Goal: Task Accomplishment & Management: Use online tool/utility

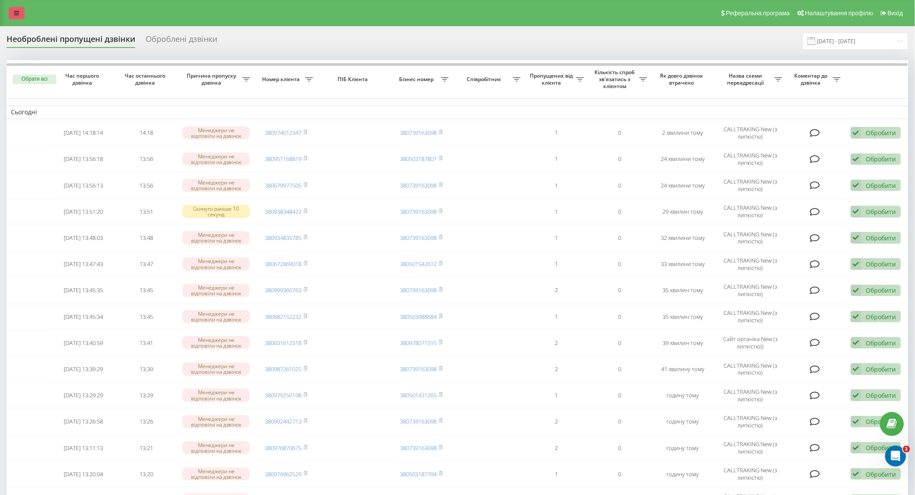
click at [19, 11] on icon at bounding box center [16, 13] width 5 height 6
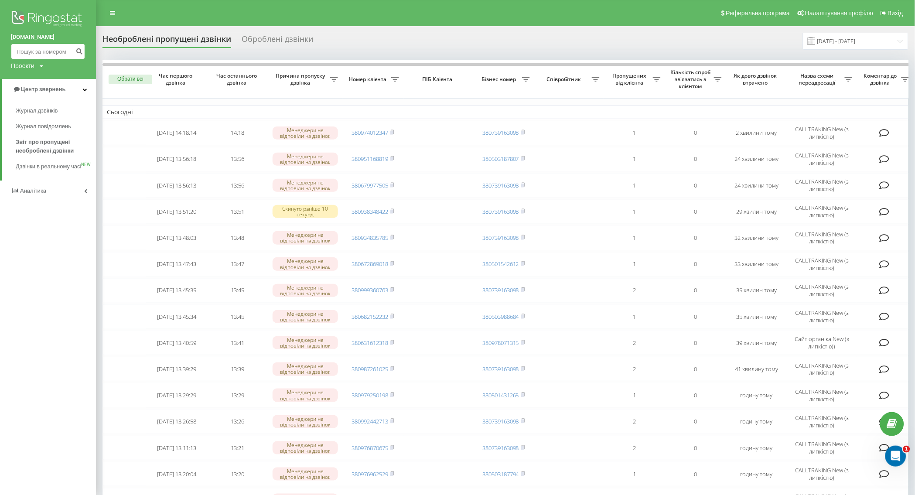
click at [31, 53] on input at bounding box center [48, 52] width 74 height 16
paste input "+380673231313"
click at [20, 53] on input "+380673231313" at bounding box center [48, 52] width 74 height 16
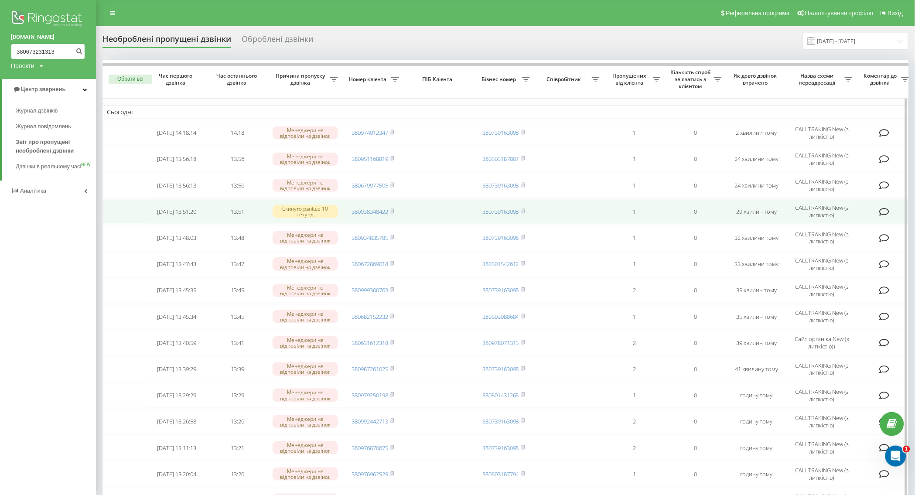
type input "380673231313"
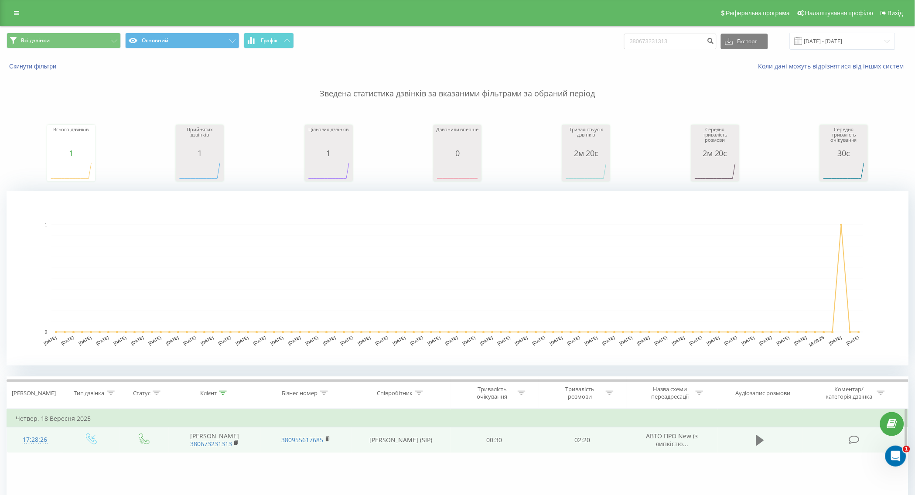
click at [761, 440] on icon at bounding box center [760, 440] width 8 height 10
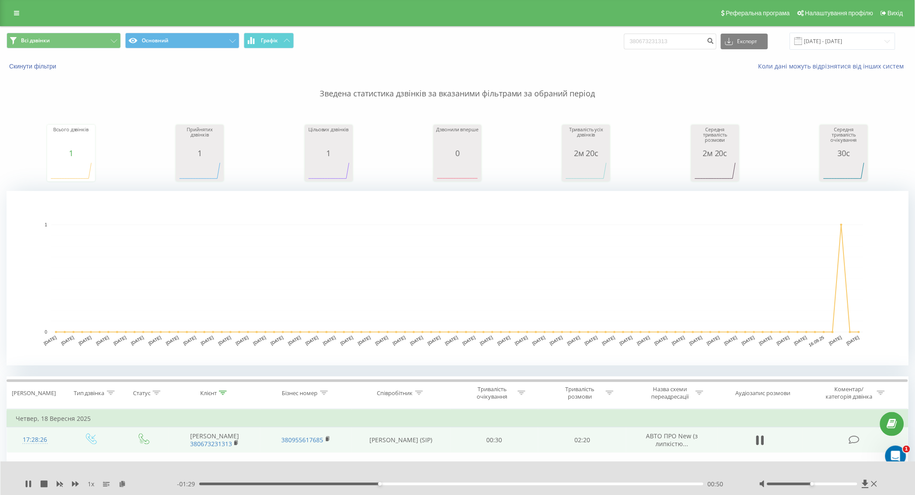
click at [358, 484] on div "00:50" at bounding box center [451, 484] width 504 height 3
click at [346, 485] on div "00:40" at bounding box center [451, 484] width 504 height 3
click at [342, 485] on div "00:39" at bounding box center [451, 484] width 504 height 3
click at [22, 483] on div "1 x - 00:13 02:06 02:06" at bounding box center [457, 478] width 915 height 34
click at [24, 483] on div "1 x - 00:13 02:07 02:07" at bounding box center [457, 478] width 915 height 34
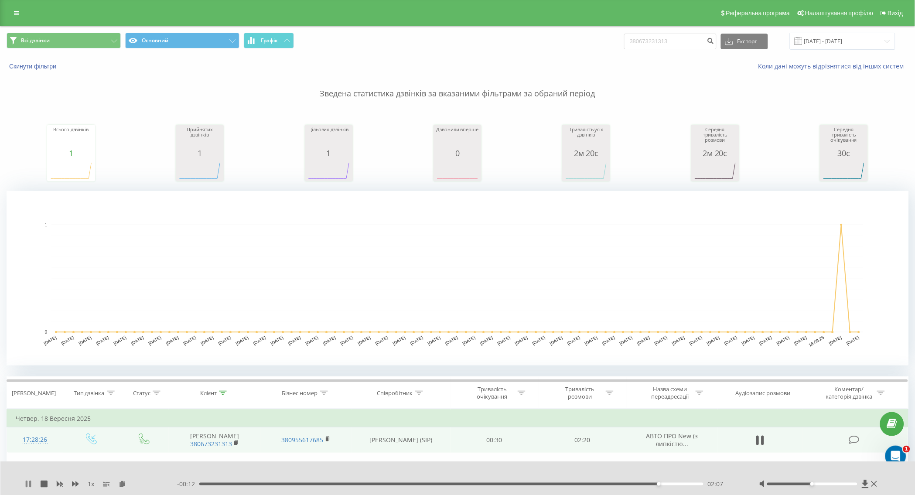
click at [30, 486] on icon at bounding box center [30, 484] width 2 height 7
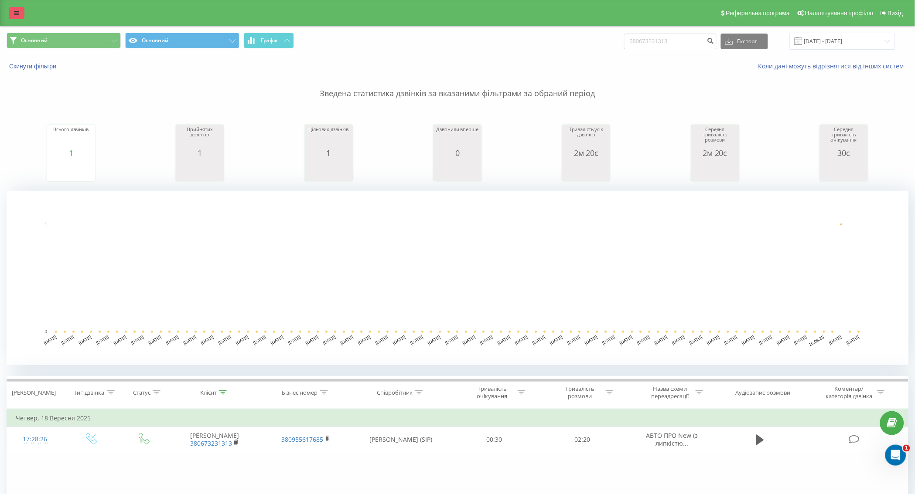
click at [24, 11] on link at bounding box center [17, 13] width 16 height 12
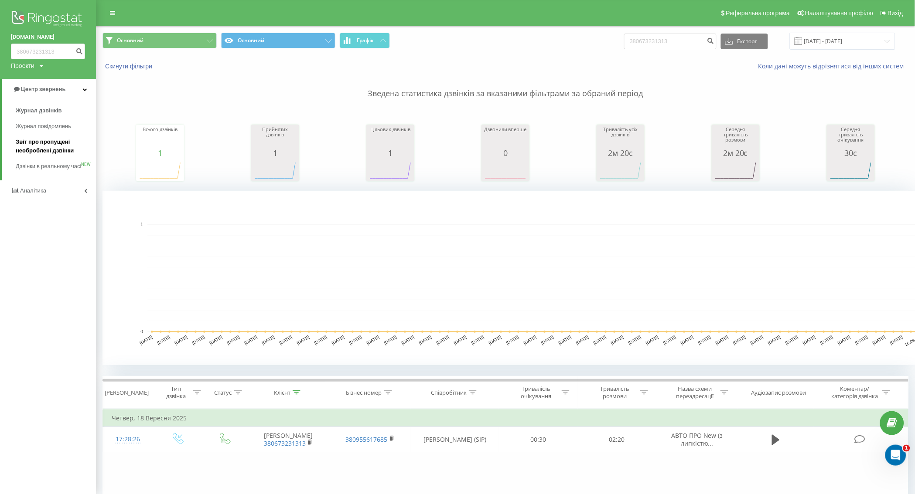
click at [65, 142] on span "Звіт про пропущені необроблені дзвінки" at bounding box center [54, 146] width 76 height 17
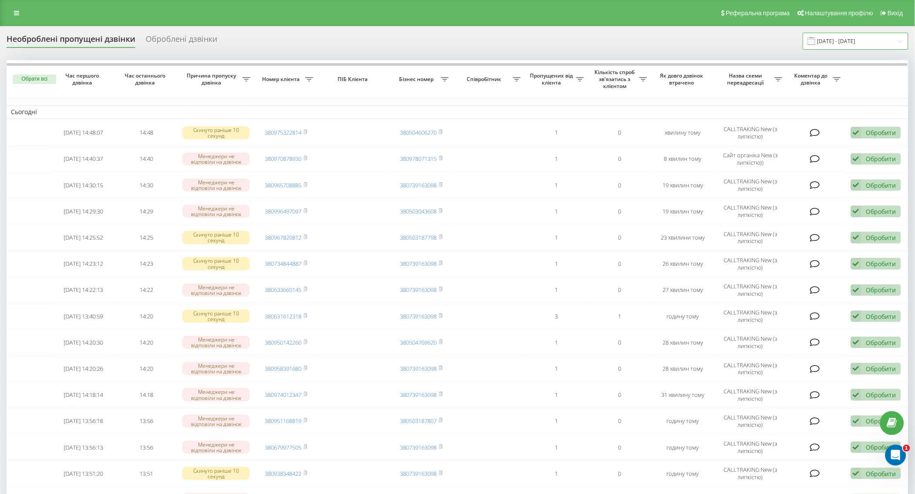
click at [843, 46] on input "20.08.2025 - 20.09.2025" at bounding box center [856, 41] width 106 height 17
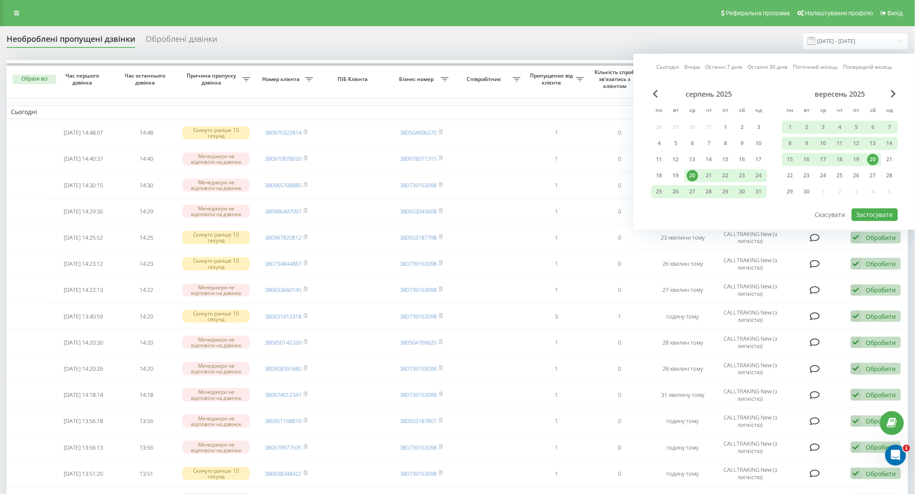
click at [874, 158] on div "20" at bounding box center [872, 159] width 11 height 11
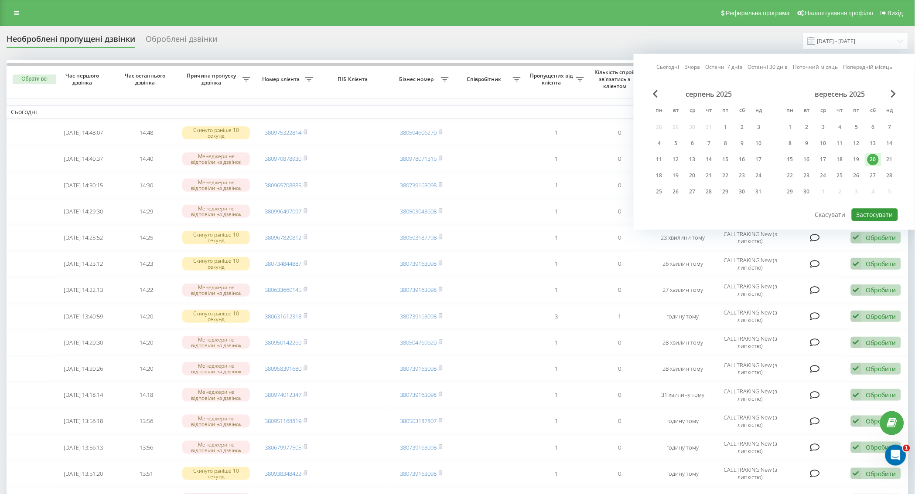
drag, startPoint x: 877, startPoint y: 210, endPoint x: 740, endPoint y: 225, distance: 137.7
click at [875, 210] on button "Застосувати" at bounding box center [875, 214] width 46 height 13
type input "[DATE] - [DATE]"
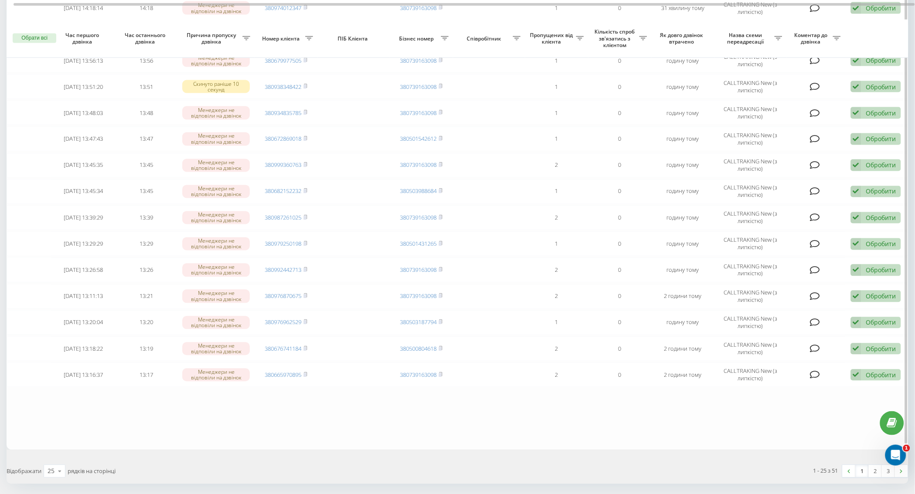
scroll to position [413, 0]
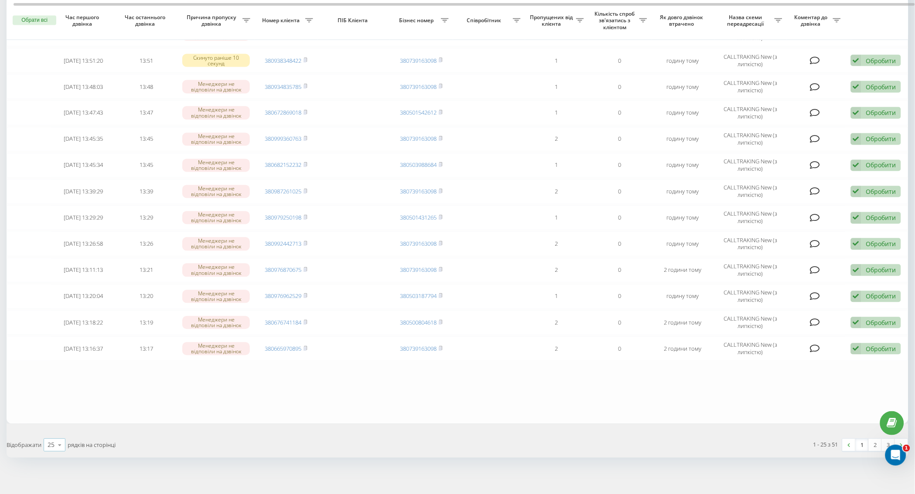
click at [56, 443] on icon at bounding box center [59, 445] width 13 height 17
click at [58, 429] on span "100" at bounding box center [53, 433] width 10 height 8
